Goal: Communication & Community: Answer question/provide support

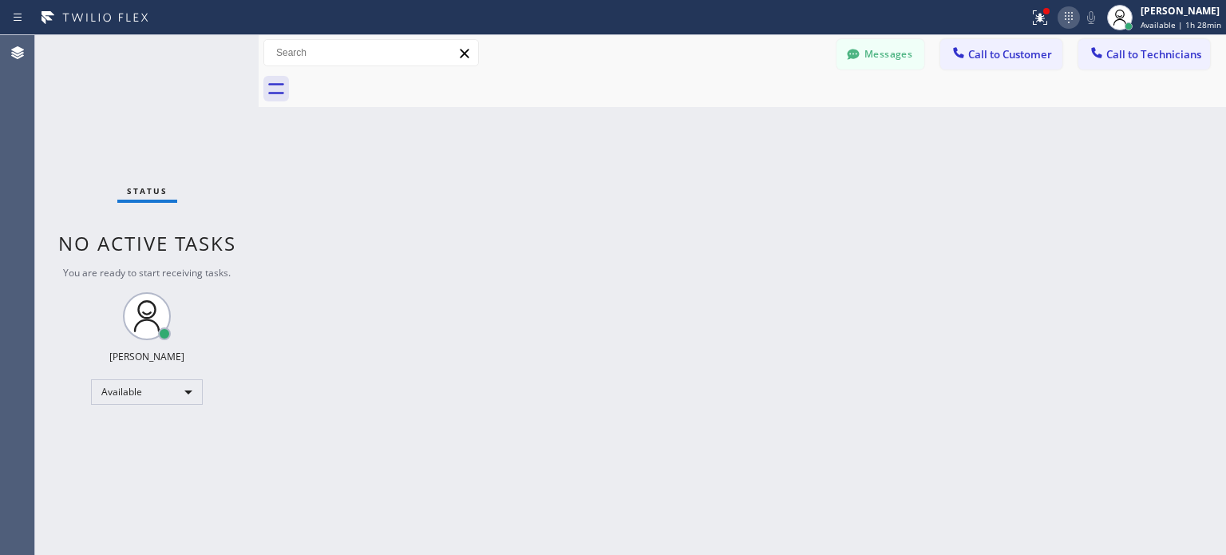
click at [1059, 18] on icon at bounding box center [1068, 17] width 19 height 19
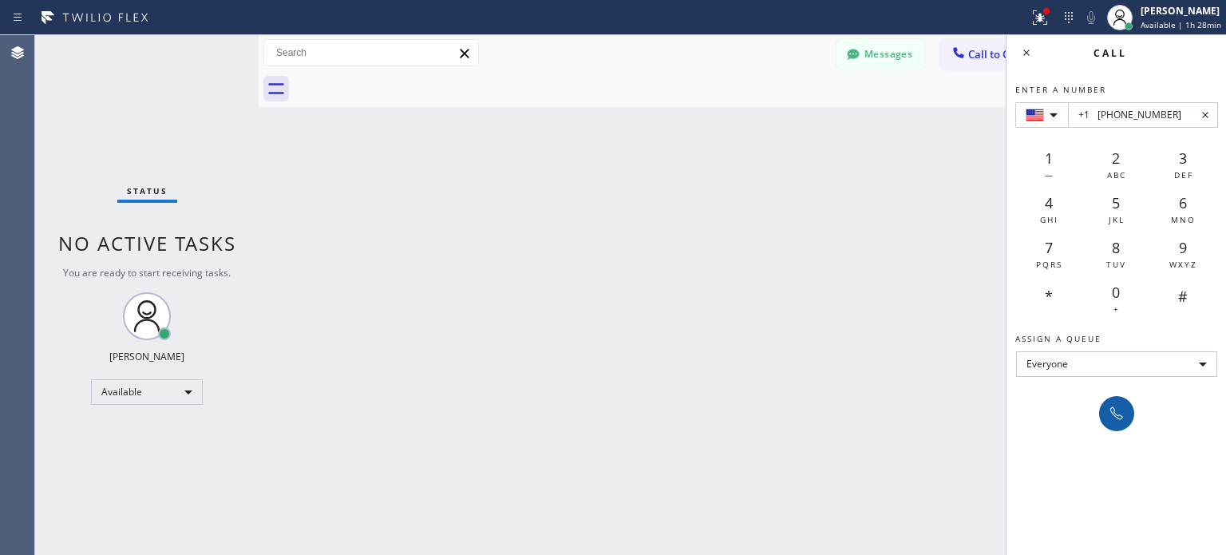
type input "+1 [PHONE_NUMBER]"
click at [1111, 405] on icon at bounding box center [1116, 413] width 19 height 19
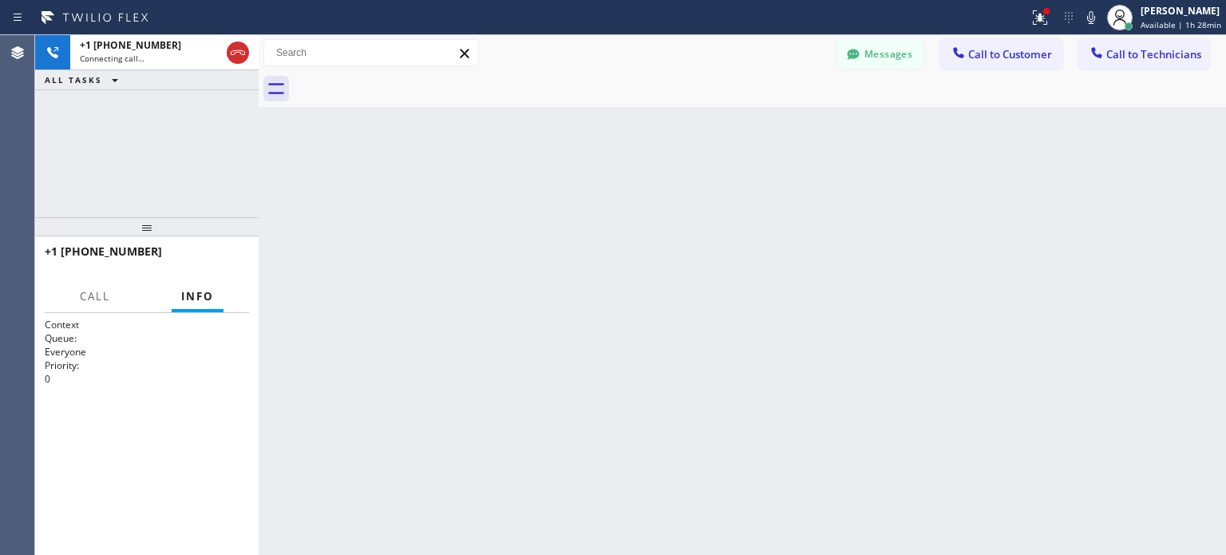
drag, startPoint x: 868, startPoint y: 385, endPoint x: 788, endPoint y: 302, distance: 114.6
click at [868, 385] on div "Back to Dashboard Change Sender ID Customers Technicians MI Mazharul Islam [DAT…" at bounding box center [742, 294] width 967 height 519
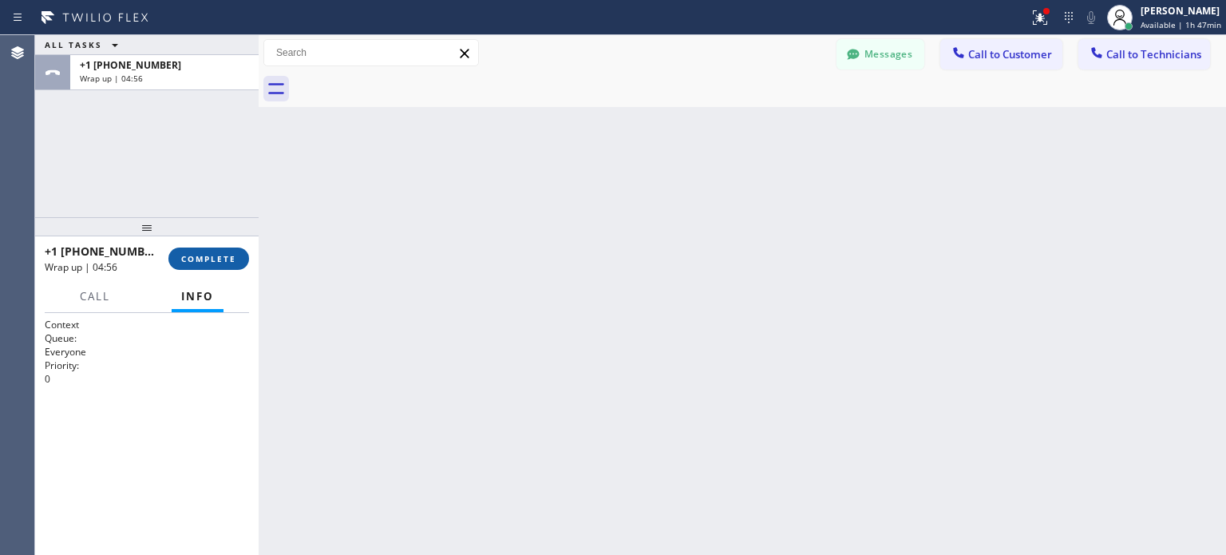
click at [235, 259] on span "COMPLETE" at bounding box center [208, 258] width 55 height 11
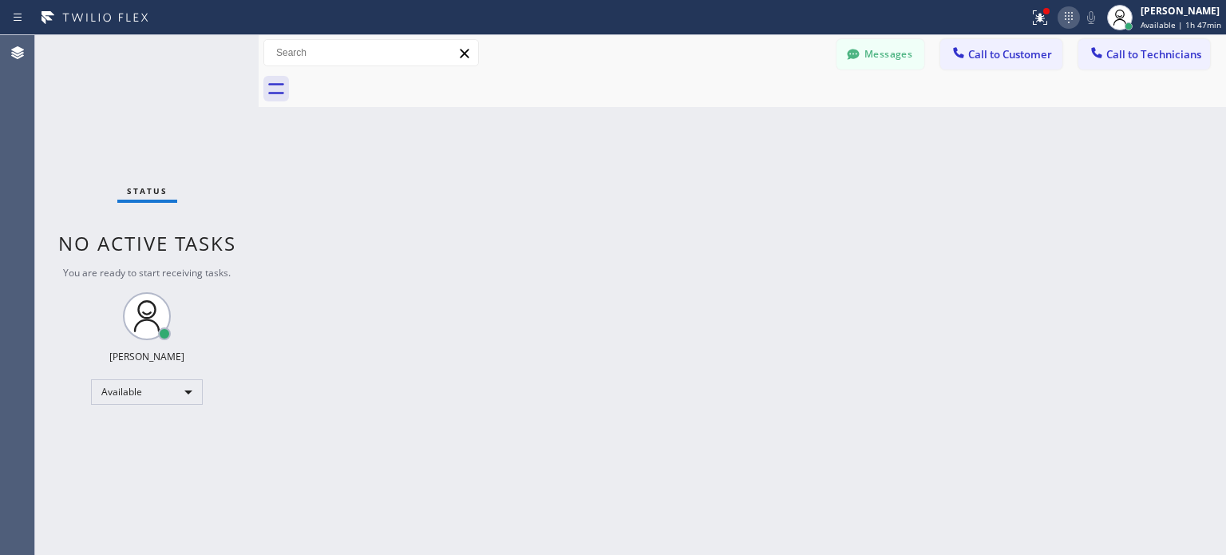
click at [1067, 23] on icon at bounding box center [1068, 17] width 19 height 19
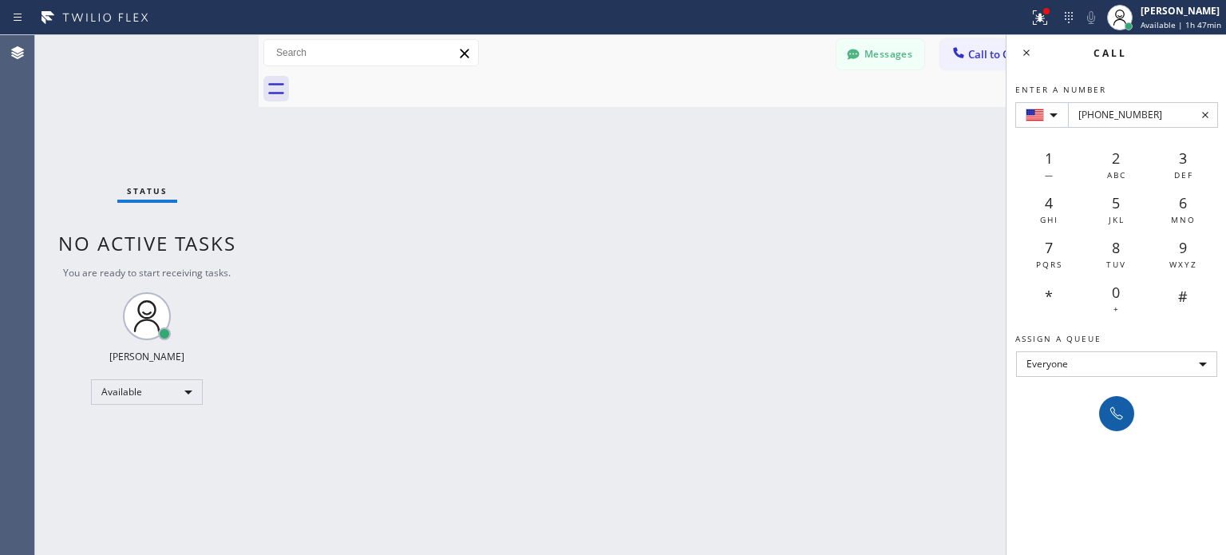
type input "[PHONE_NUMBER]"
click at [1112, 411] on icon at bounding box center [1116, 413] width 19 height 19
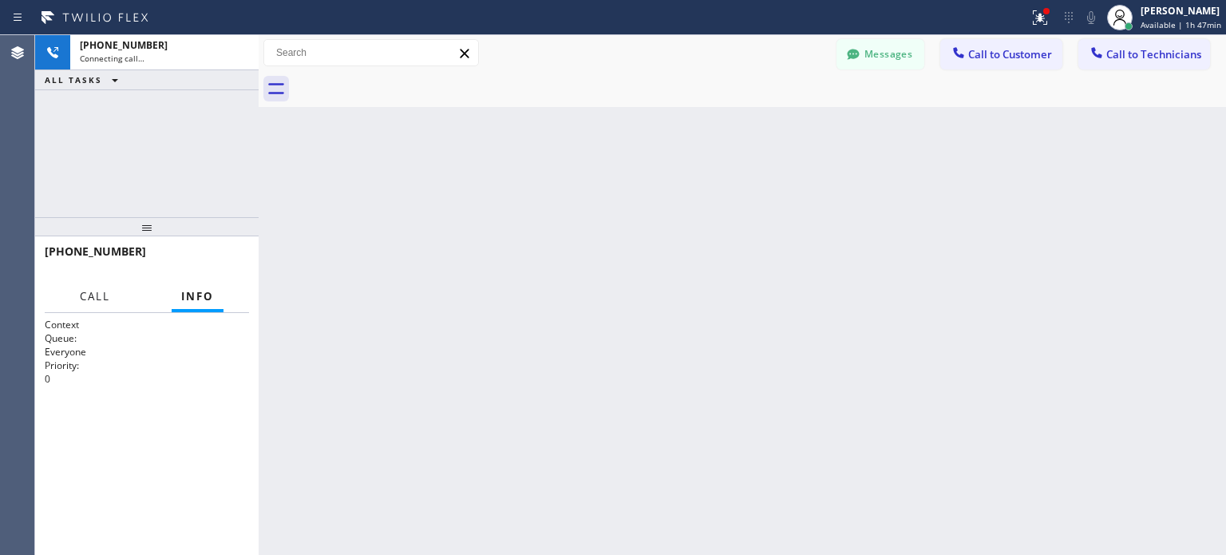
click at [105, 287] on button "Call" at bounding box center [94, 296] width 49 height 31
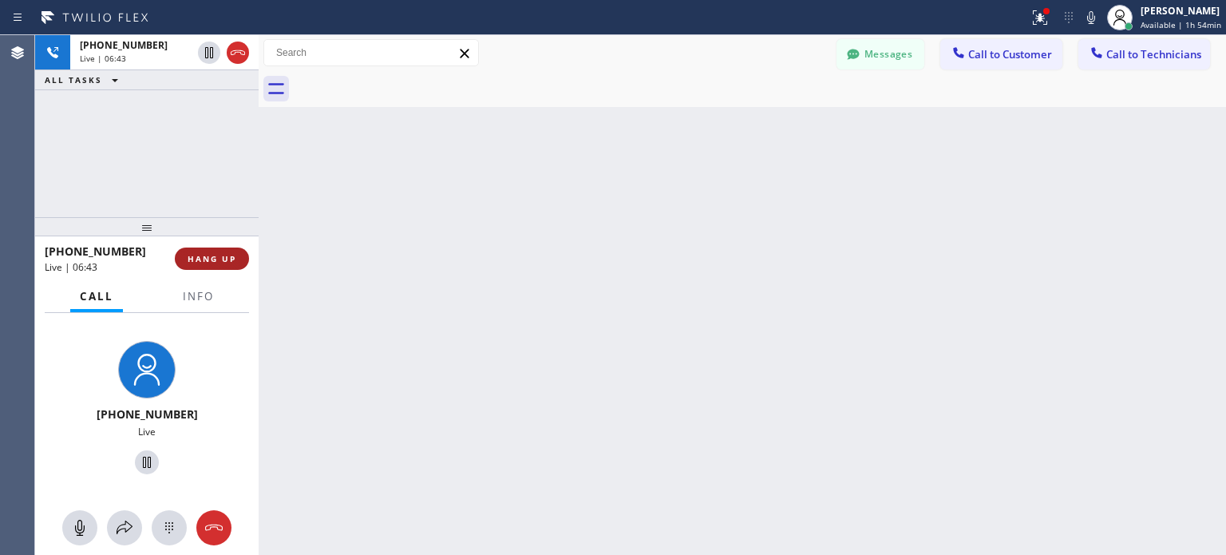
click at [215, 263] on span "HANG UP" at bounding box center [212, 258] width 49 height 11
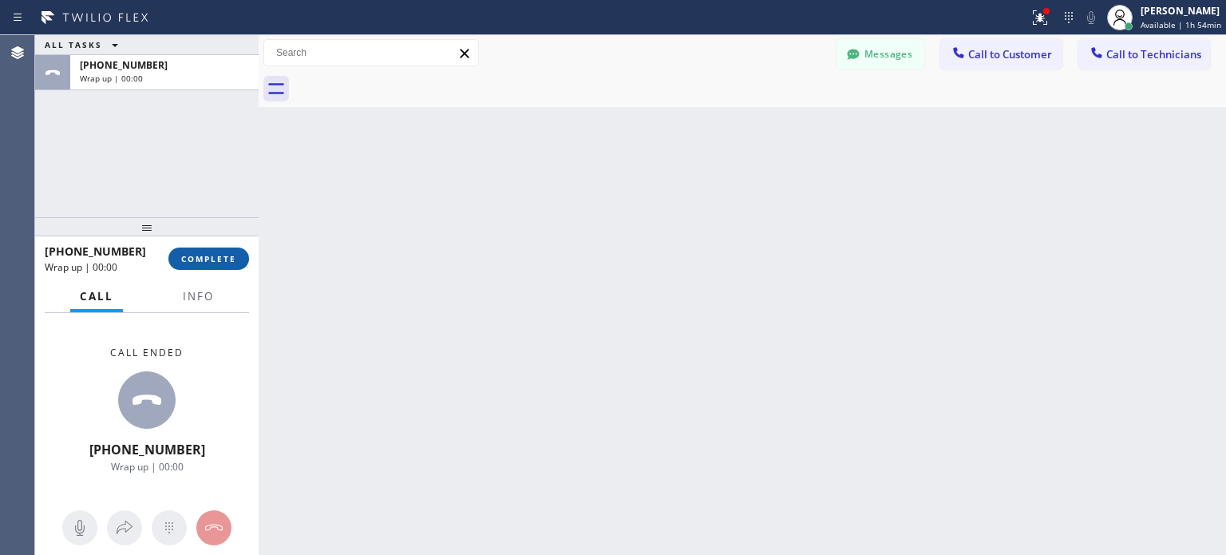
drag, startPoint x: 233, startPoint y: 267, endPoint x: 238, endPoint y: 257, distance: 10.7
click at [233, 266] on button "COMPLETE" at bounding box center [208, 258] width 81 height 22
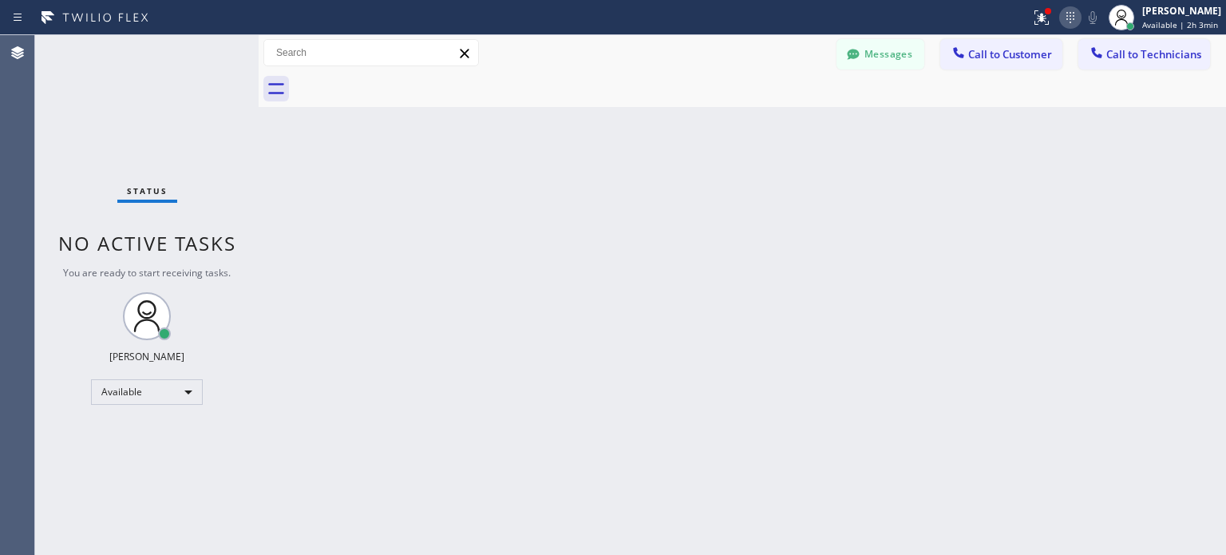
click at [1068, 22] on icon at bounding box center [1070, 17] width 19 height 19
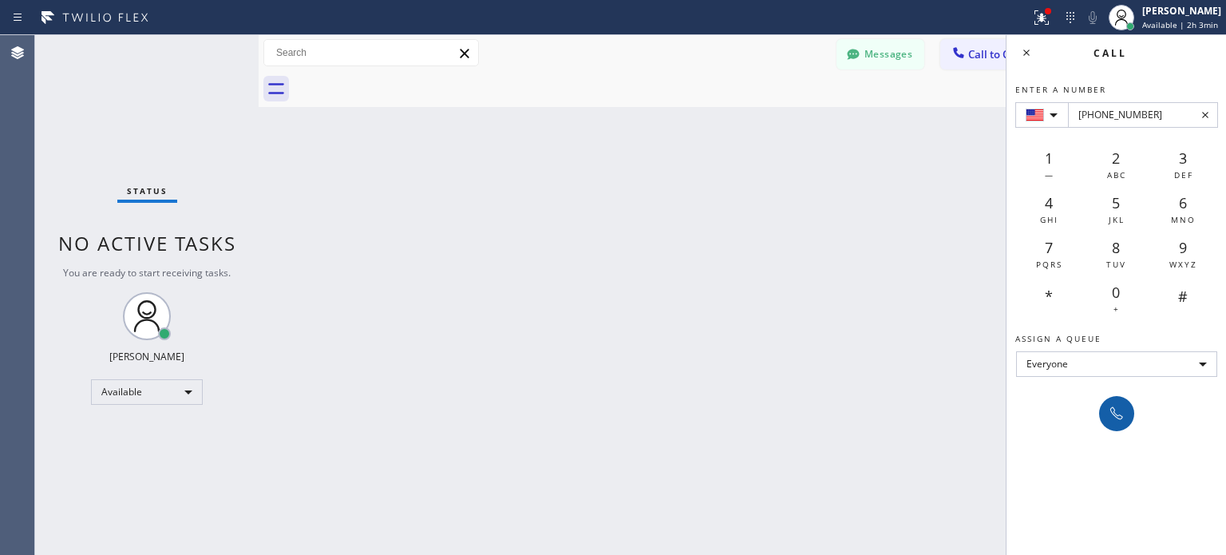
type input "[PHONE_NUMBER]"
click at [1108, 405] on icon at bounding box center [1116, 413] width 19 height 19
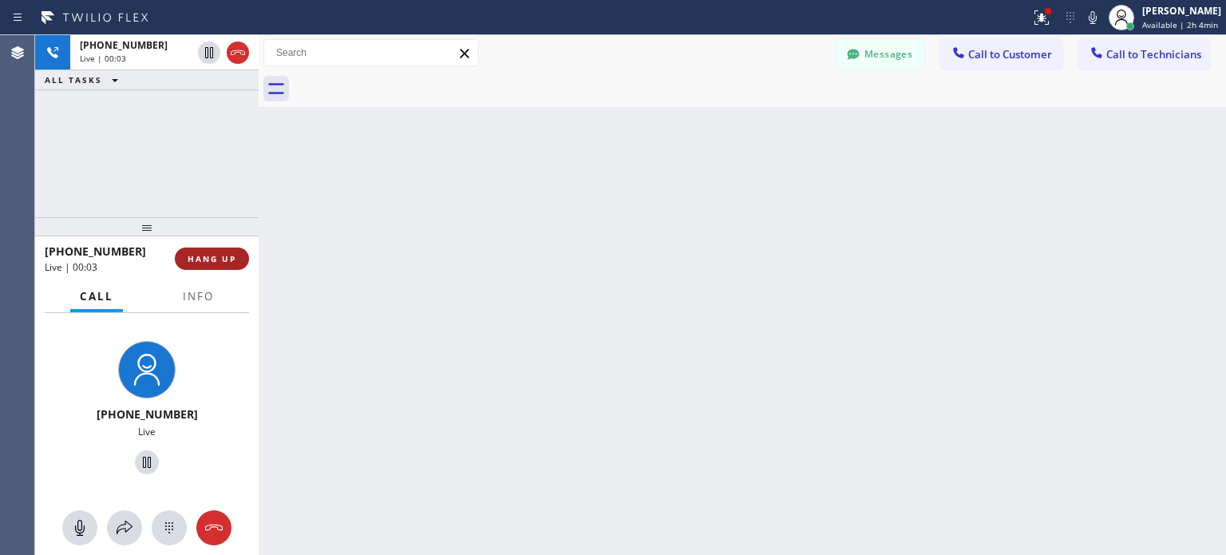
click at [219, 264] on button "HANG UP" at bounding box center [212, 258] width 74 height 22
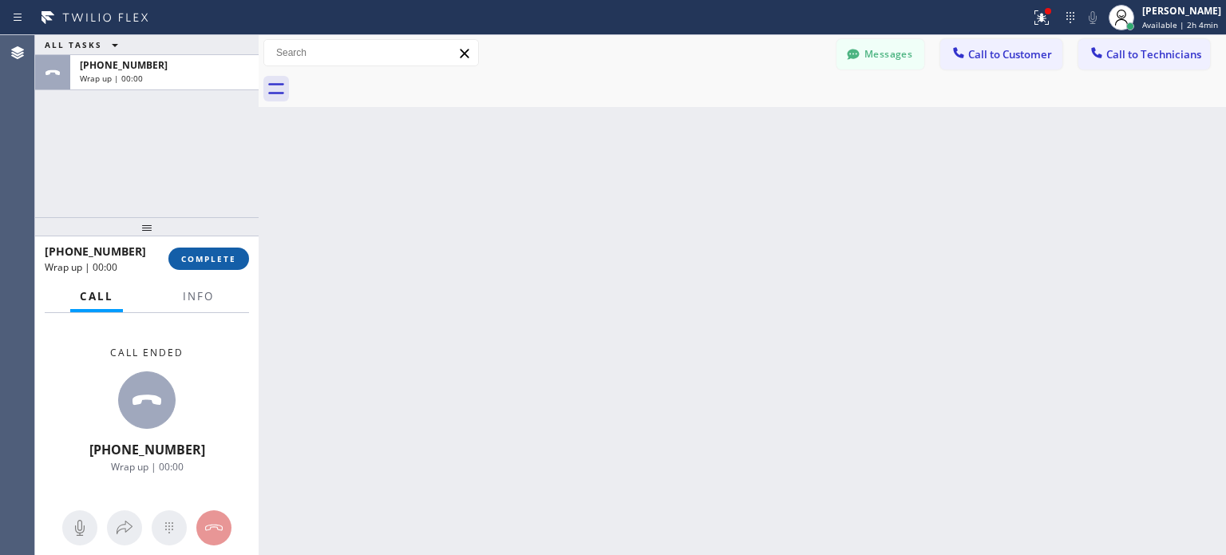
click at [219, 262] on span "COMPLETE" at bounding box center [208, 258] width 55 height 11
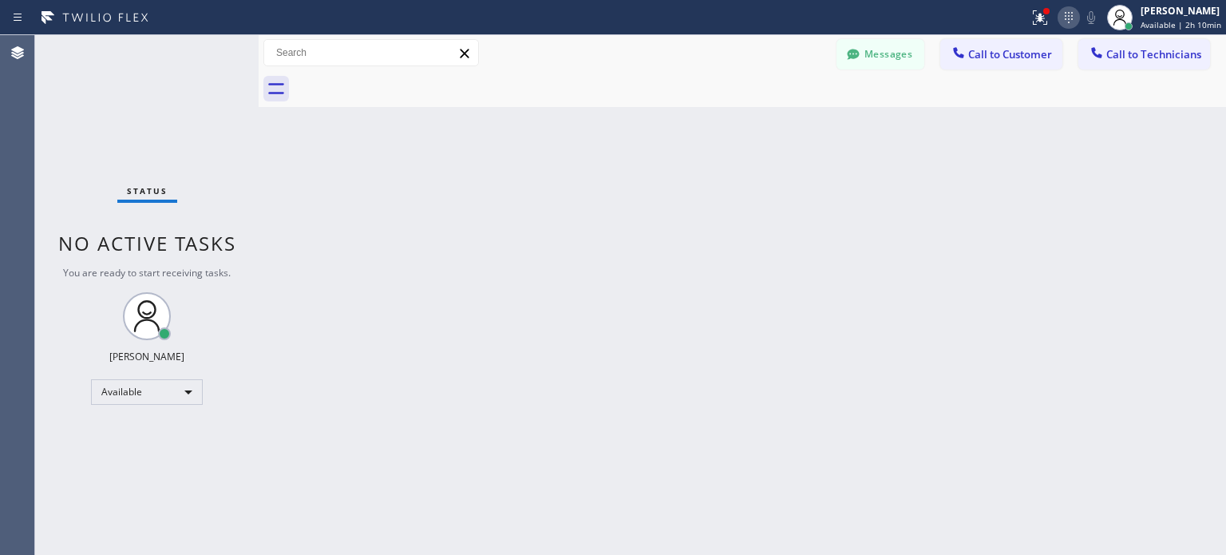
click at [1067, 18] on icon at bounding box center [1068, 17] width 19 height 19
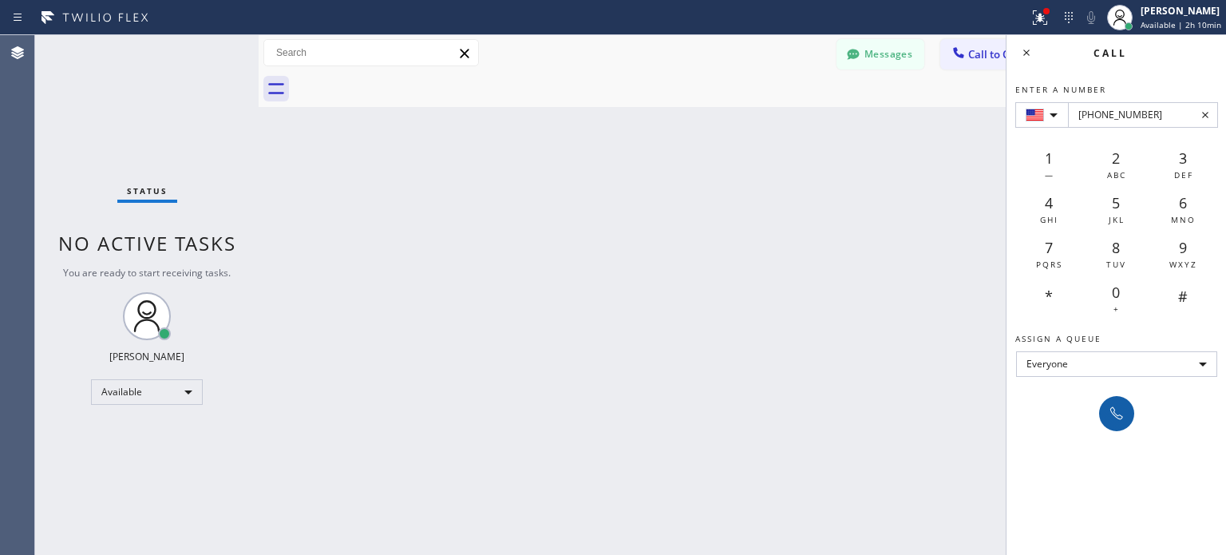
type input "[PHONE_NUMBER]"
click at [1104, 411] on button at bounding box center [1116, 413] width 35 height 35
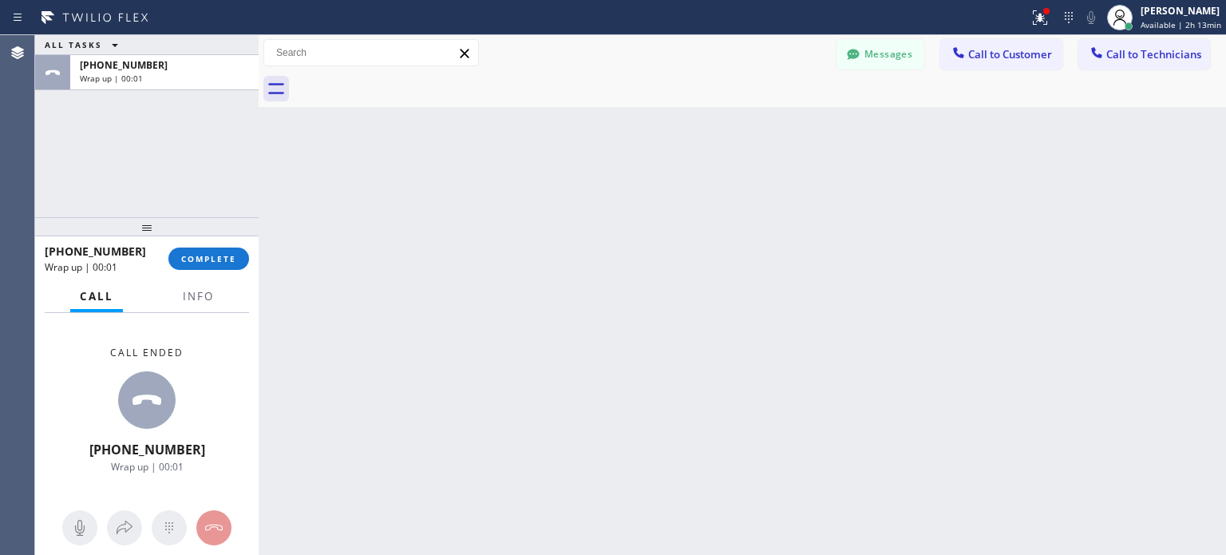
drag, startPoint x: 193, startPoint y: 249, endPoint x: 244, endPoint y: 182, distance: 84.3
click at [195, 248] on button "COMPLETE" at bounding box center [208, 258] width 81 height 22
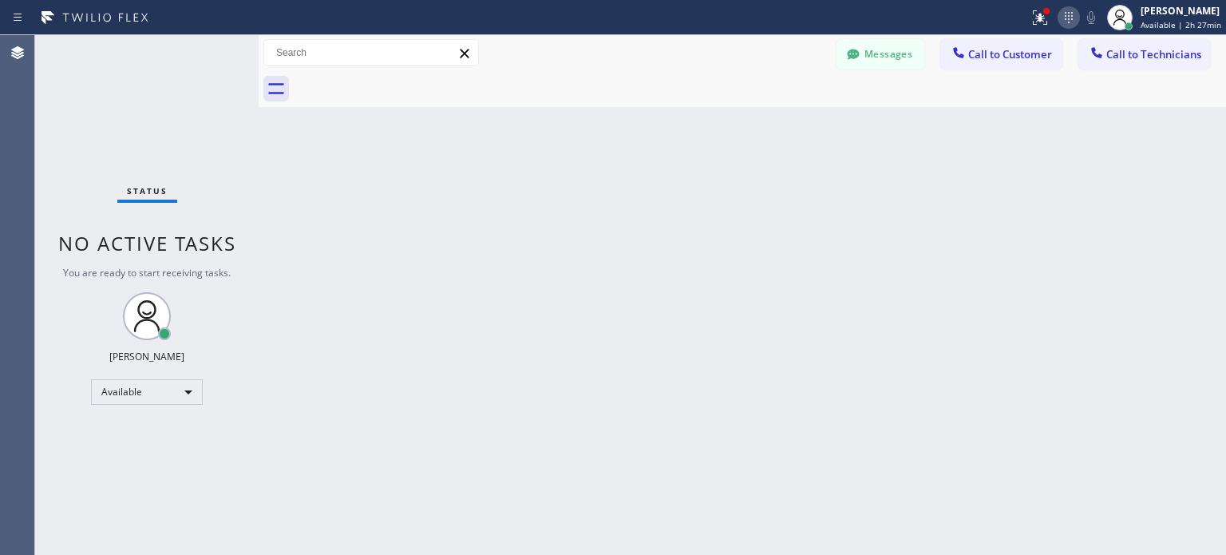
click at [1072, 18] on icon at bounding box center [1068, 17] width 19 height 19
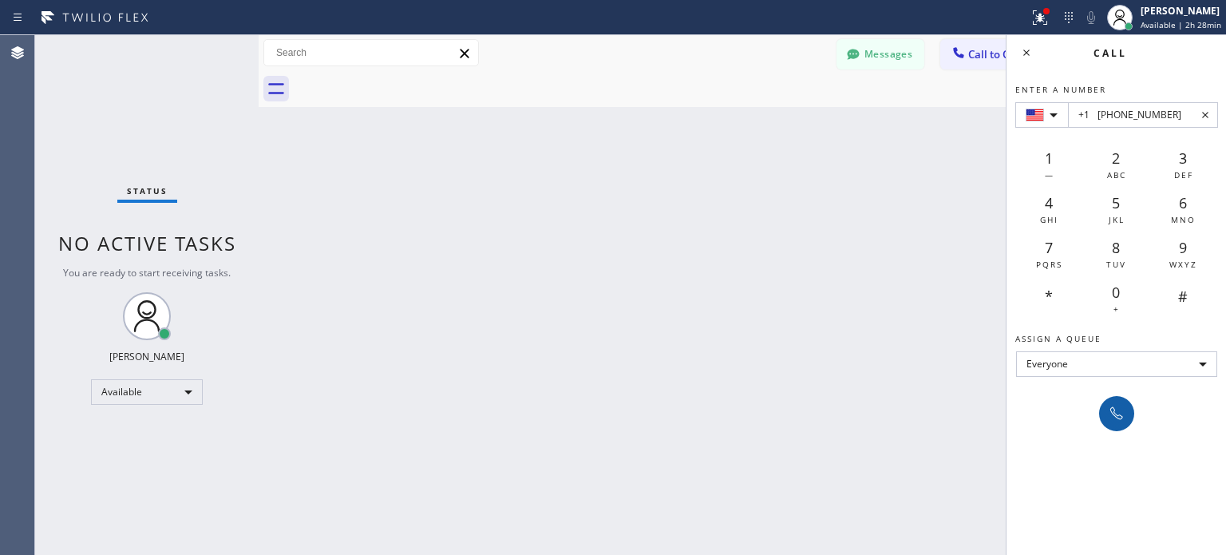
type input "+1 [PHONE_NUMBER]"
click at [1118, 417] on icon at bounding box center [1116, 413] width 19 height 19
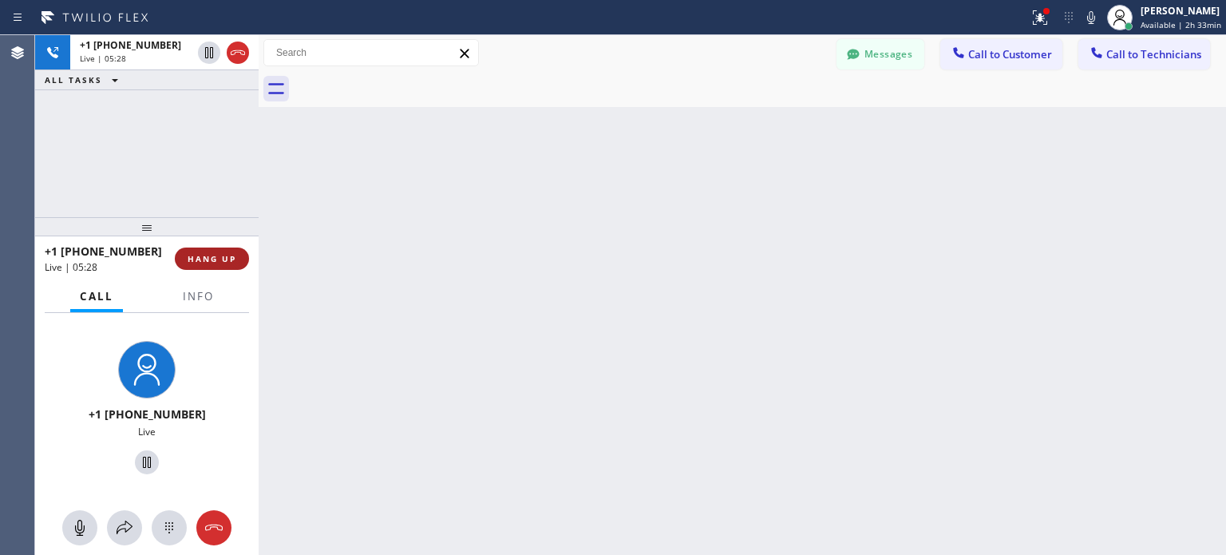
click at [231, 264] on button "HANG UP" at bounding box center [212, 258] width 74 height 22
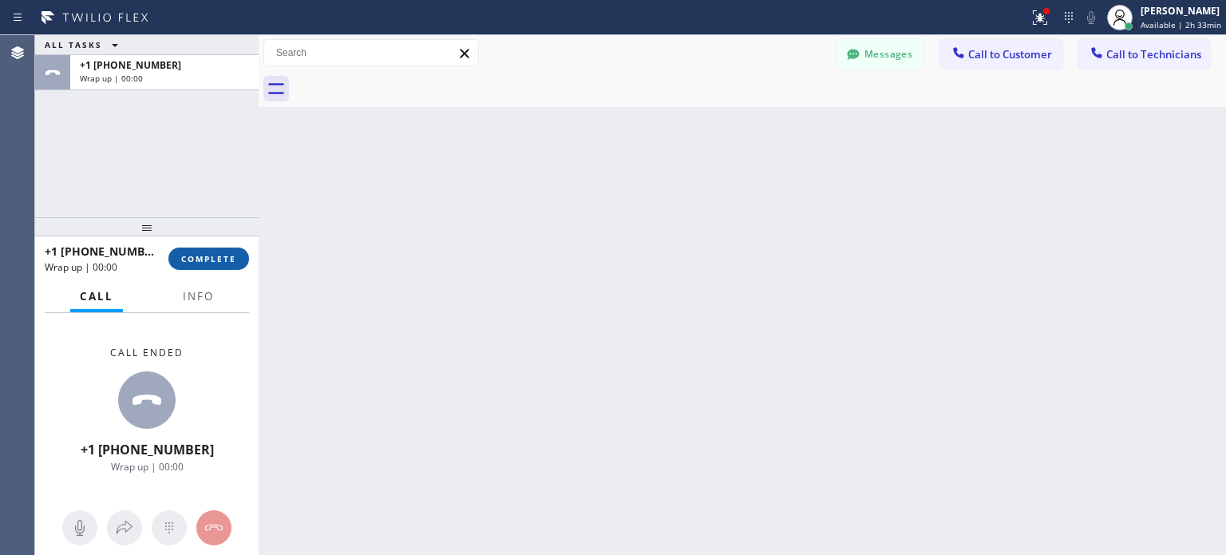
click at [224, 258] on span "COMPLETE" at bounding box center [208, 258] width 55 height 11
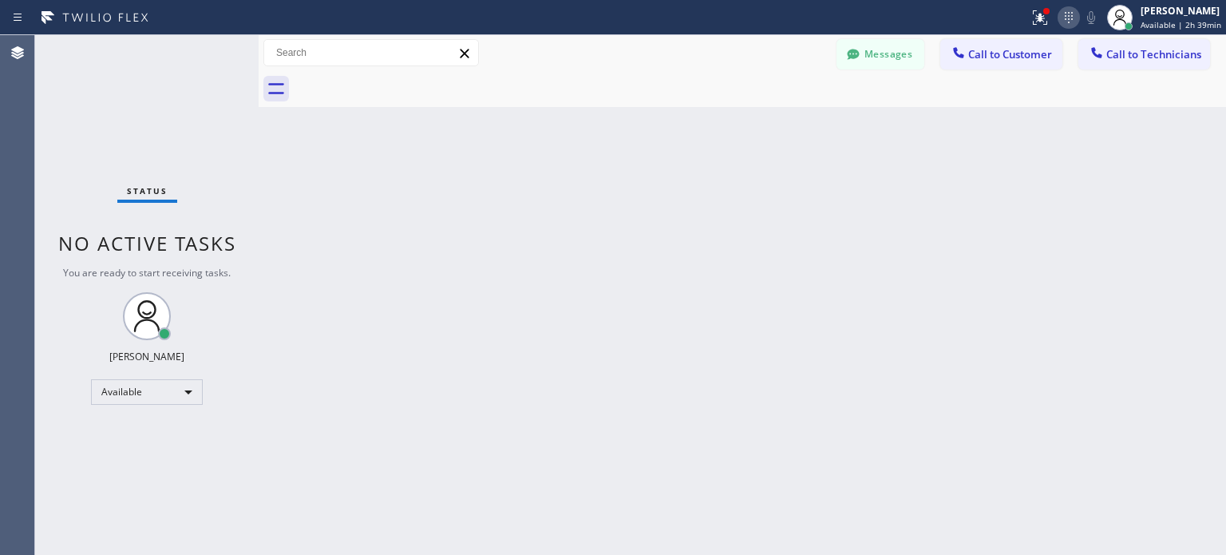
click at [1073, 15] on icon at bounding box center [1068, 17] width 19 height 19
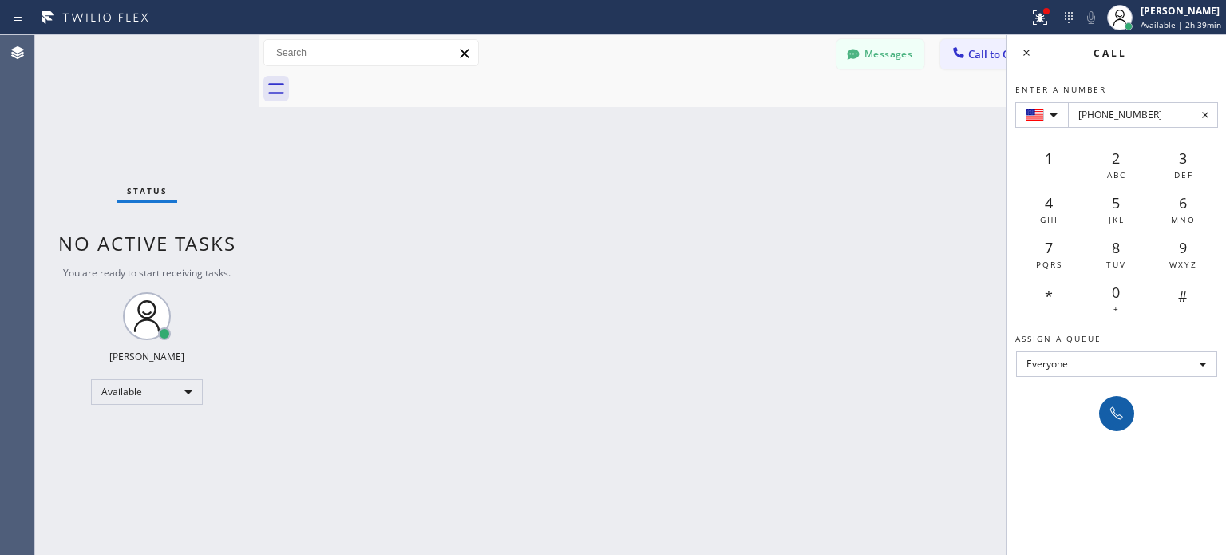
type input "[PHONE_NUMBER]"
click at [1104, 417] on button at bounding box center [1116, 413] width 35 height 35
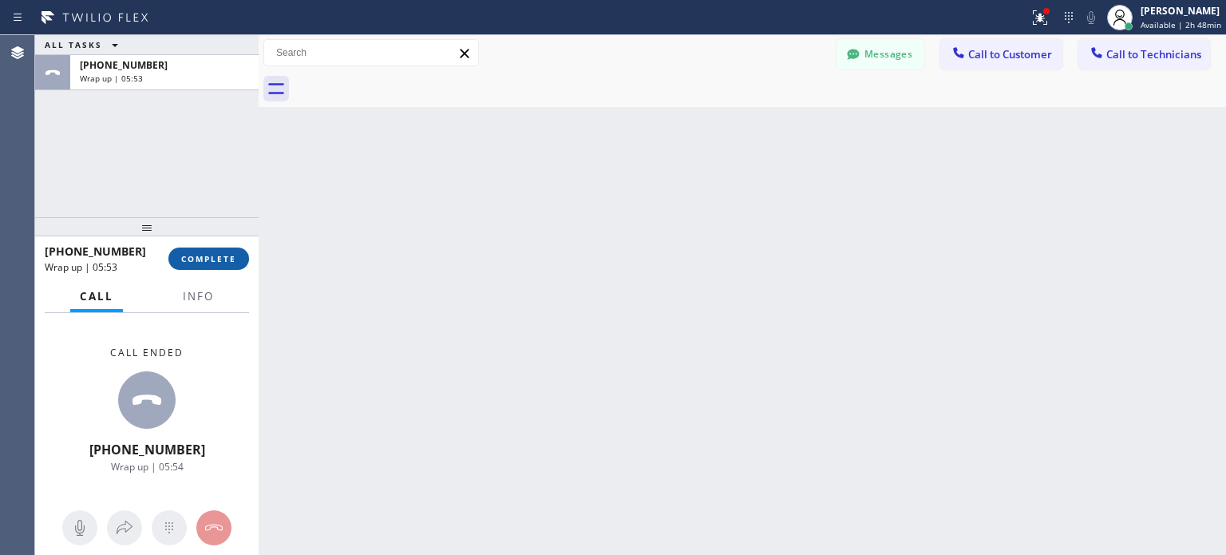
click at [201, 251] on button "COMPLETE" at bounding box center [208, 258] width 81 height 22
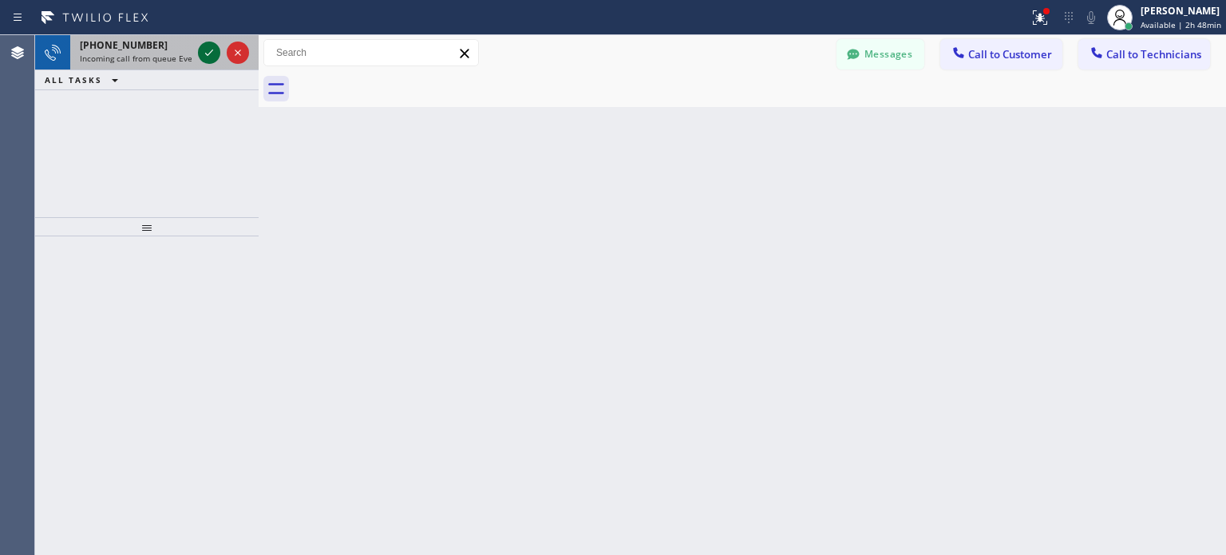
click at [203, 57] on icon at bounding box center [208, 52] width 19 height 19
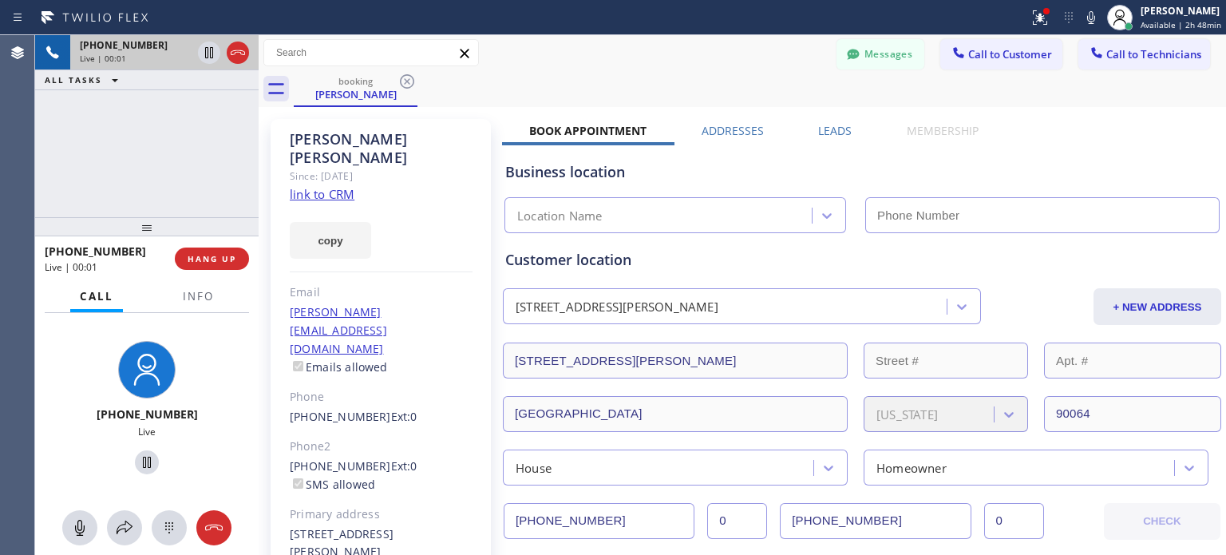
type input "[PHONE_NUMBER]"
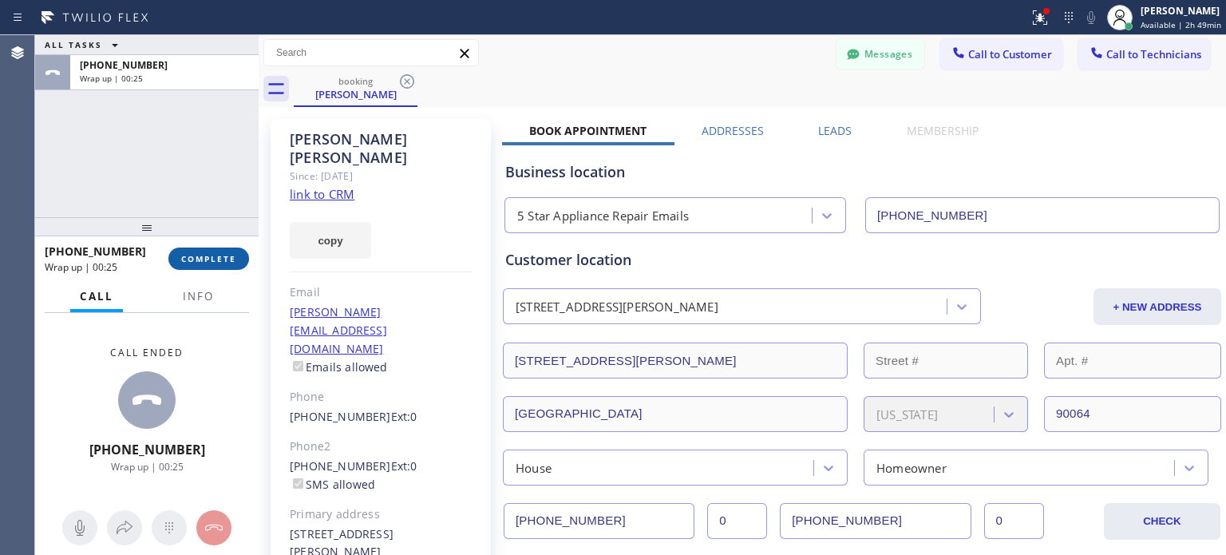
click at [213, 247] on button "COMPLETE" at bounding box center [208, 258] width 81 height 22
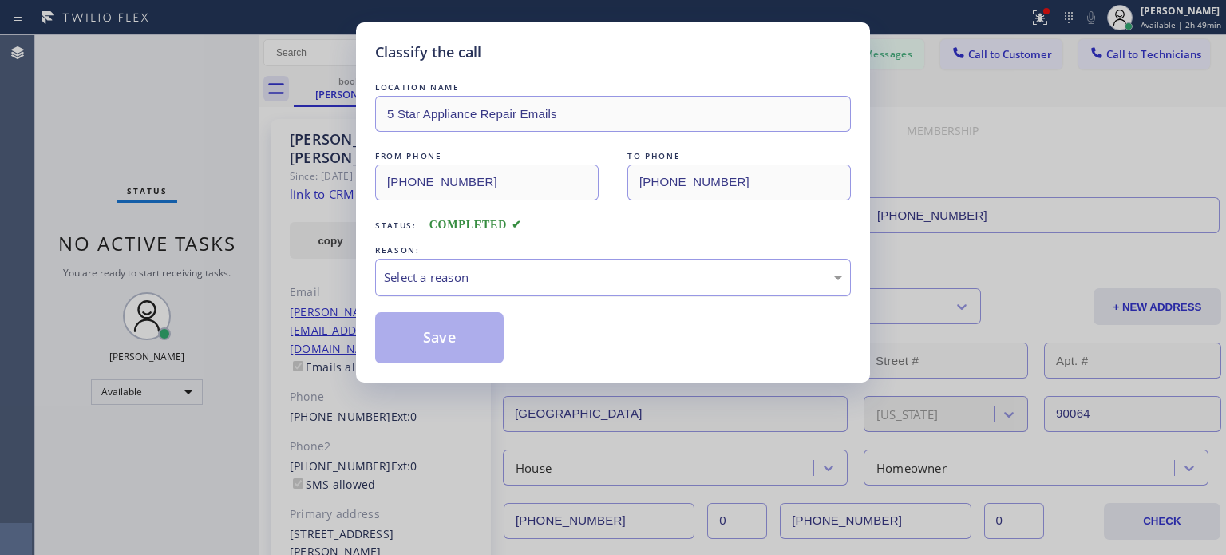
click at [460, 280] on div "Select a reason" at bounding box center [613, 277] width 458 height 18
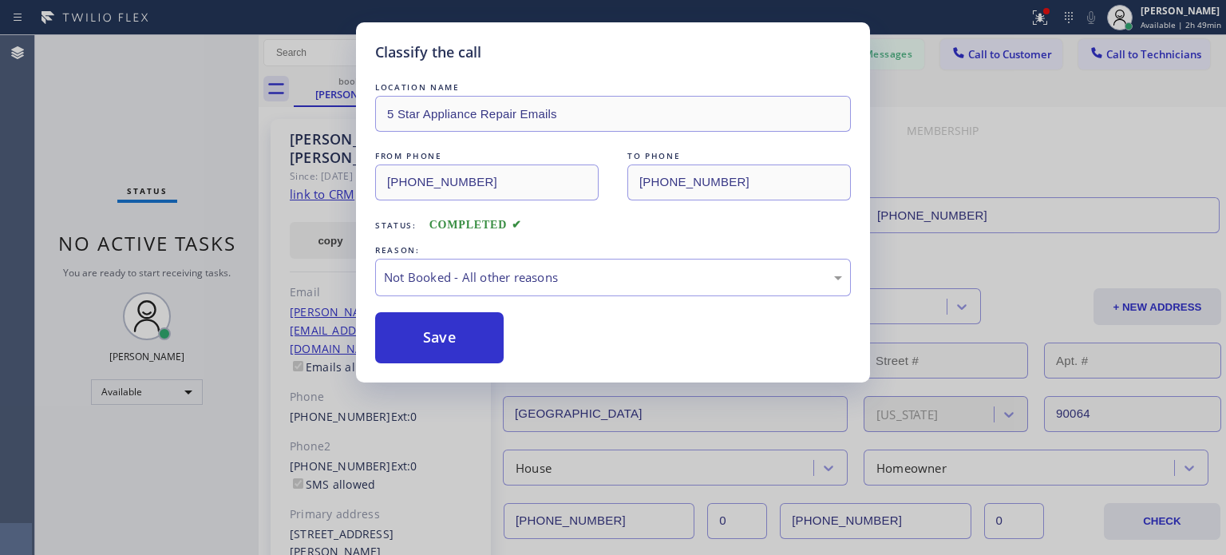
click at [426, 330] on button "Save" at bounding box center [439, 337] width 128 height 51
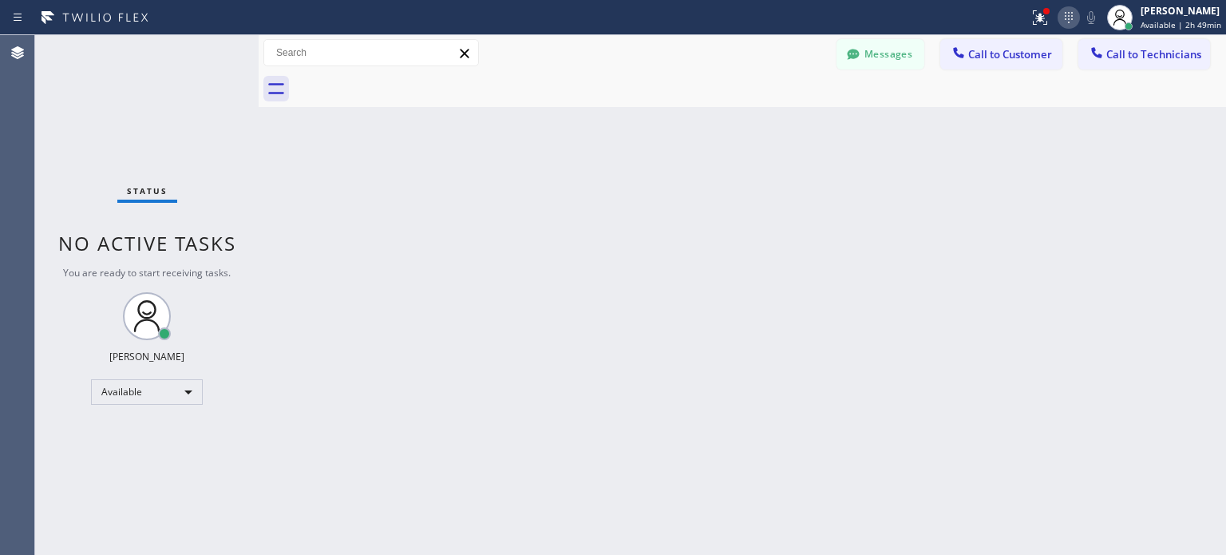
click at [1072, 14] on icon at bounding box center [1068, 17] width 19 height 19
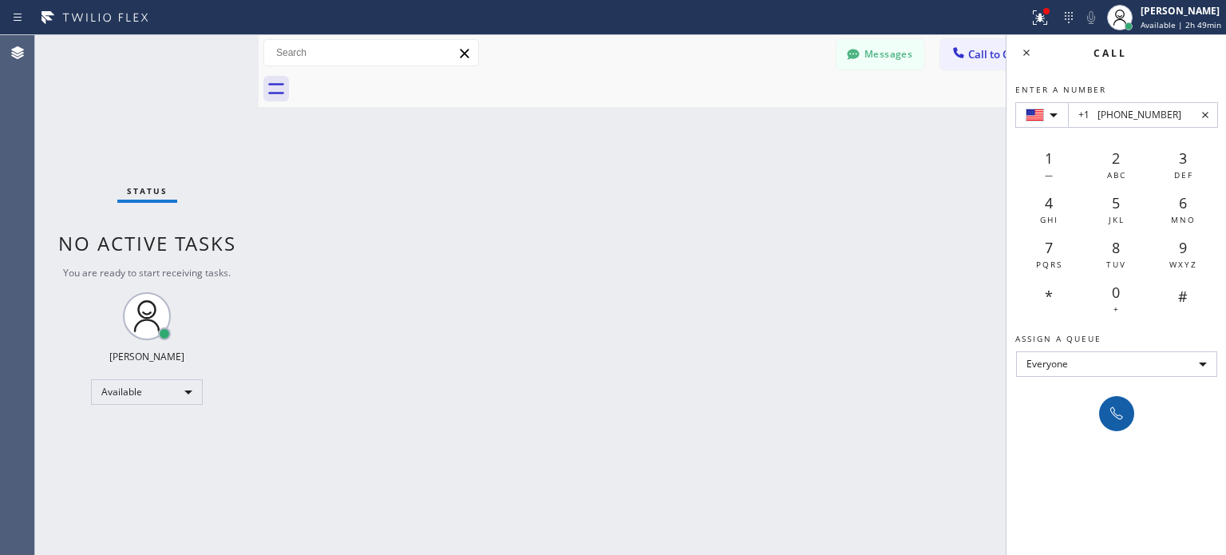
type input "+1 [PHONE_NUMBER]"
click at [1117, 414] on icon at bounding box center [1116, 413] width 19 height 19
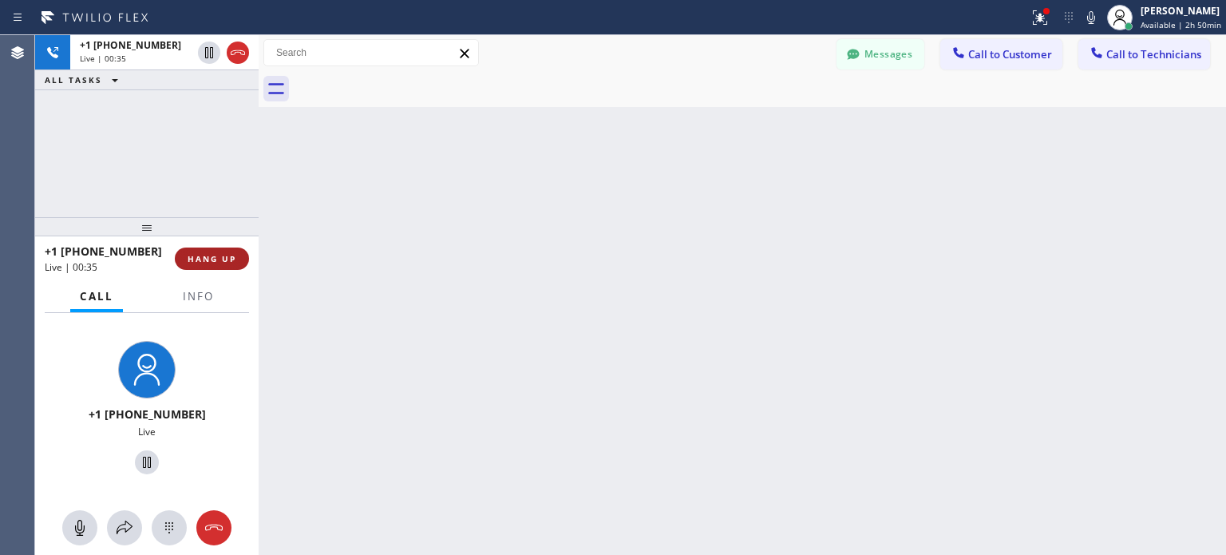
click at [236, 257] on button "HANG UP" at bounding box center [212, 258] width 74 height 22
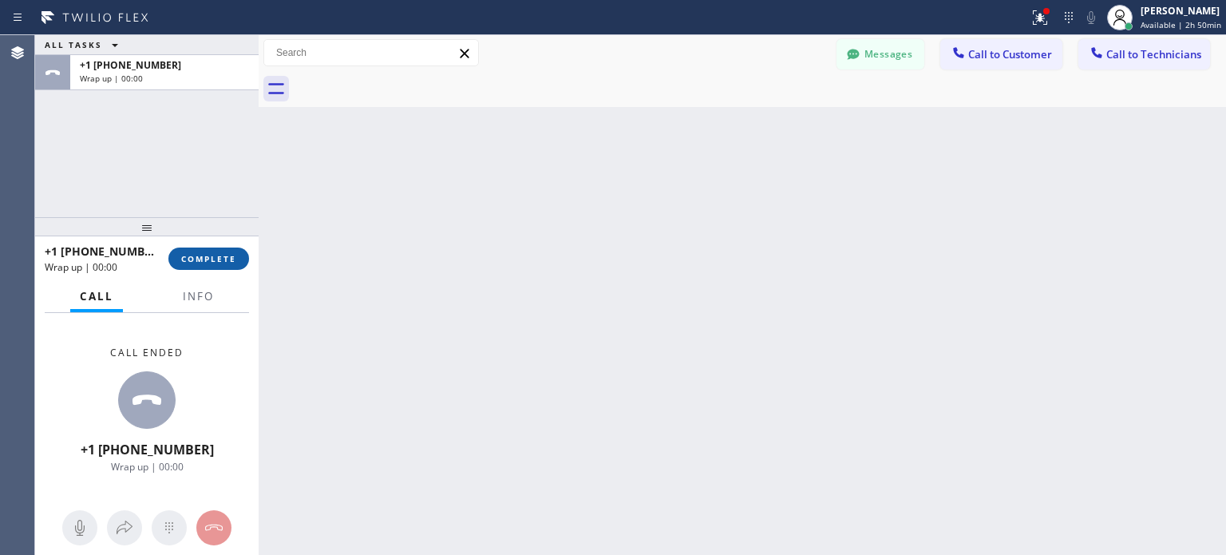
click at [211, 261] on span "COMPLETE" at bounding box center [208, 258] width 55 height 11
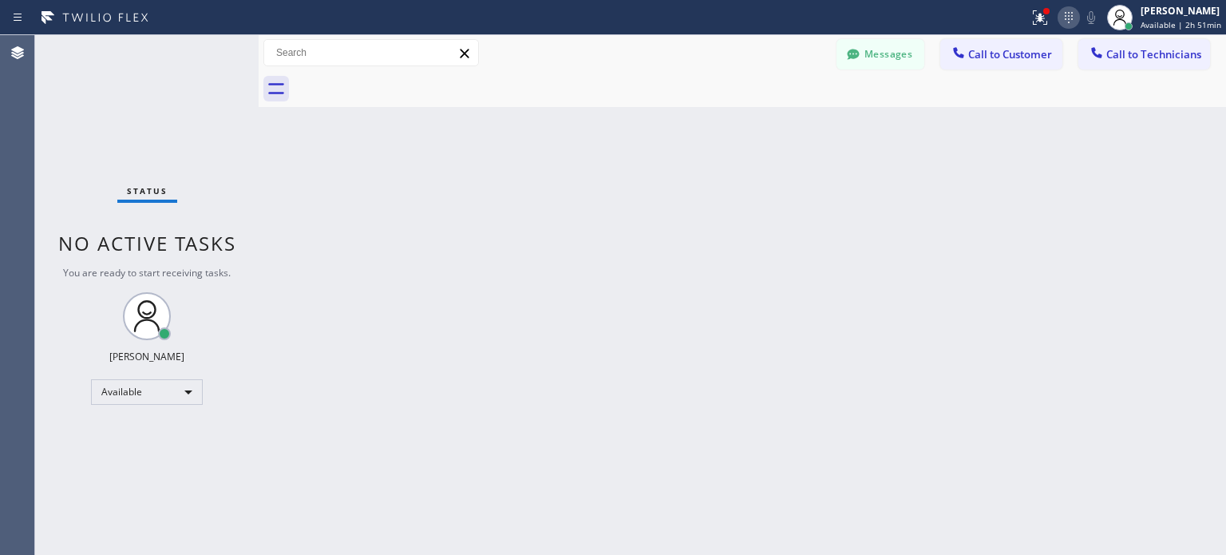
click at [1060, 22] on icon at bounding box center [1068, 17] width 19 height 19
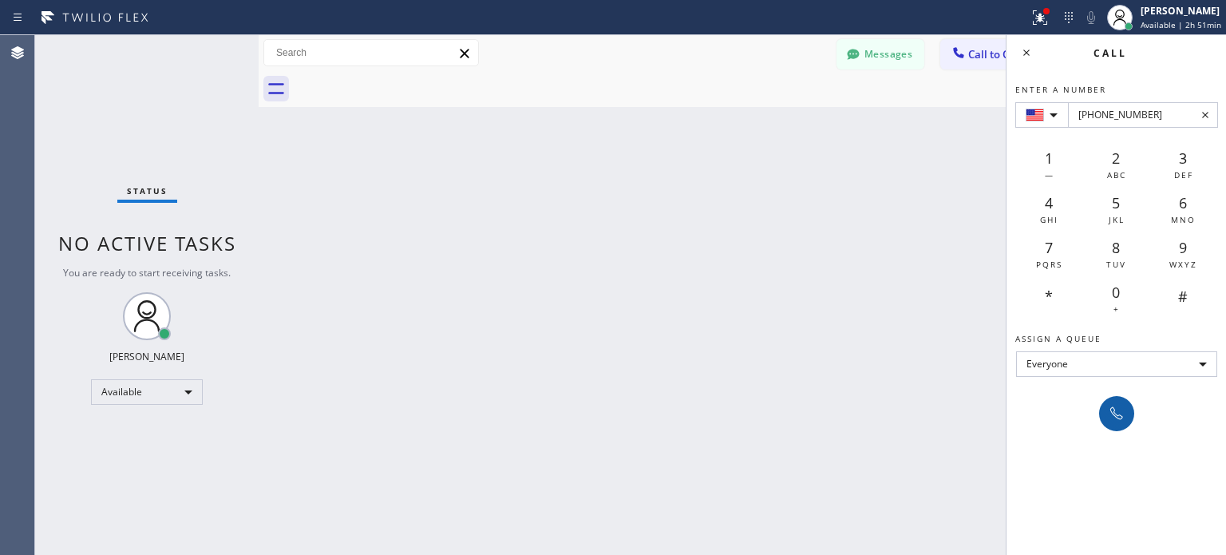
type input "[PHONE_NUMBER]"
click at [1108, 421] on icon at bounding box center [1116, 413] width 19 height 19
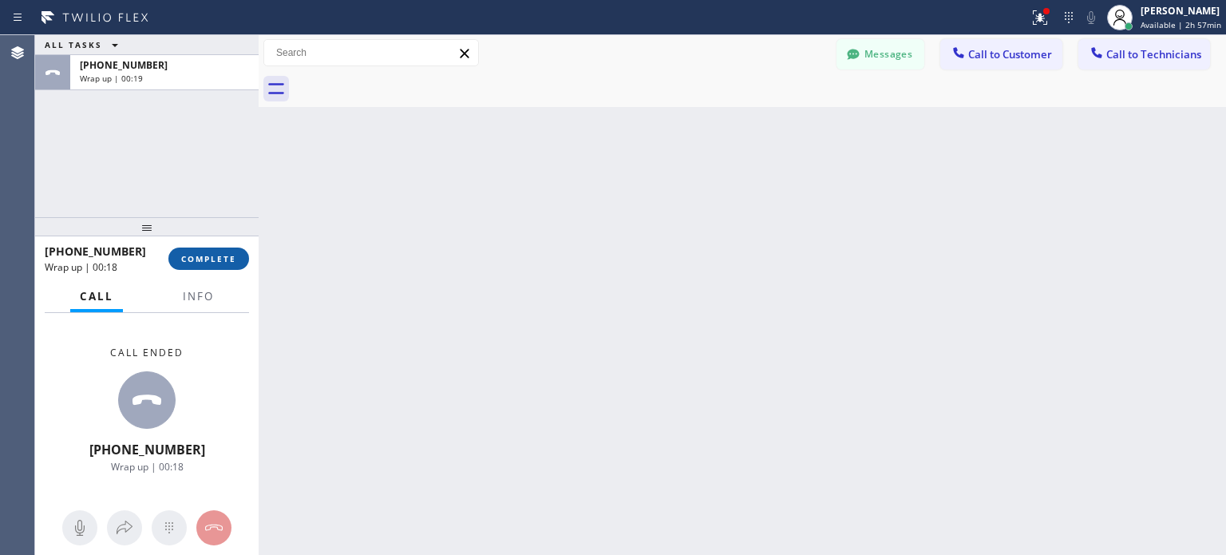
click at [229, 260] on span "COMPLETE" at bounding box center [208, 258] width 55 height 11
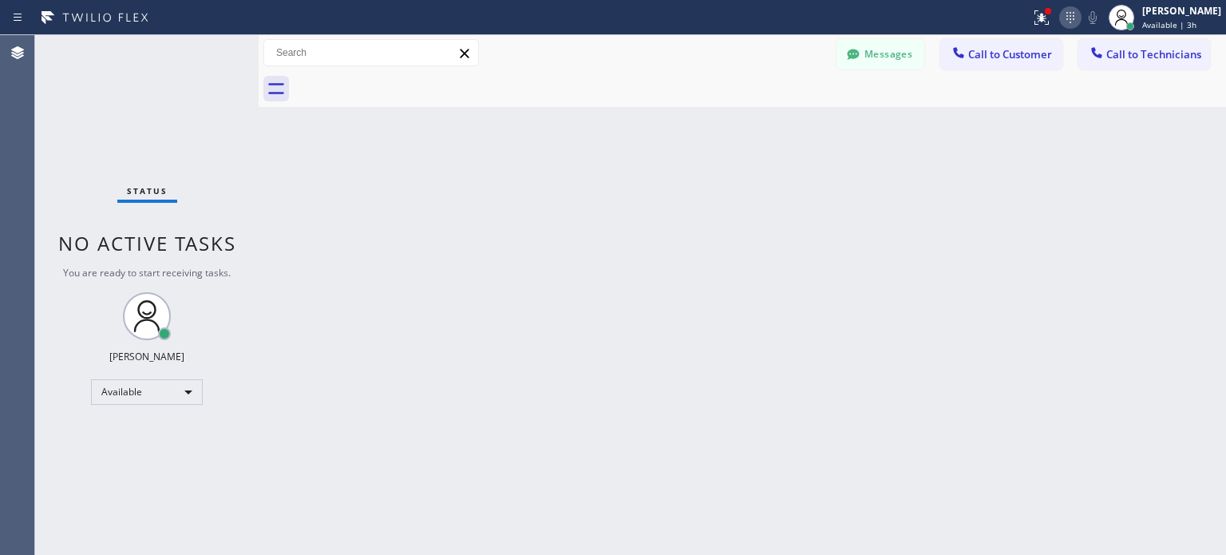
click at [1068, 16] on icon at bounding box center [1070, 17] width 19 height 19
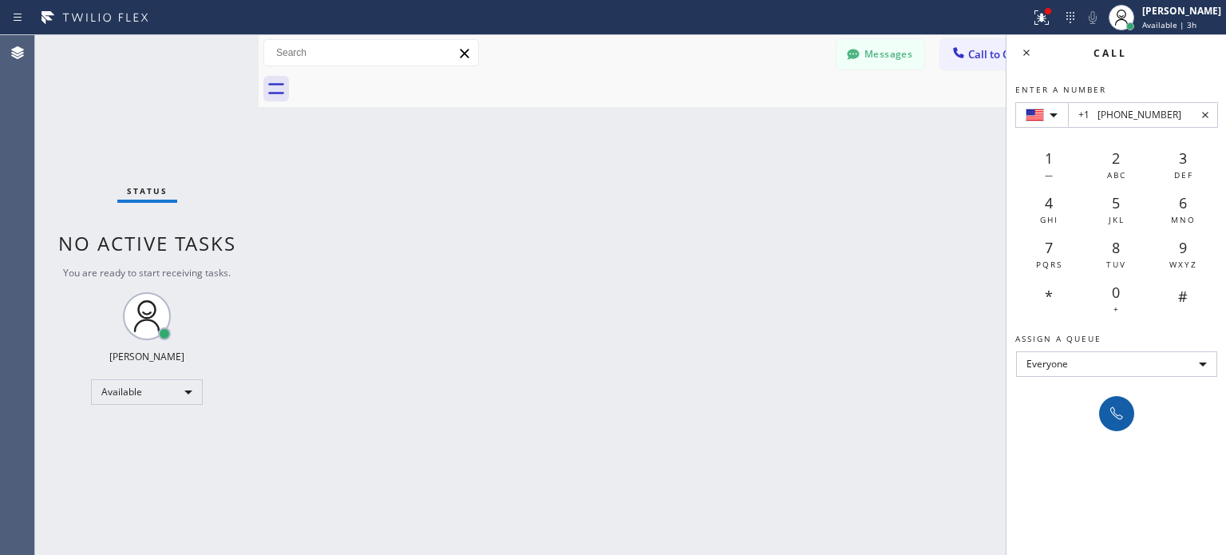
type input "+1 [PHONE_NUMBER]"
click at [1107, 407] on icon at bounding box center [1116, 413] width 19 height 19
